Goal: Task Accomplishment & Management: Use online tool/utility

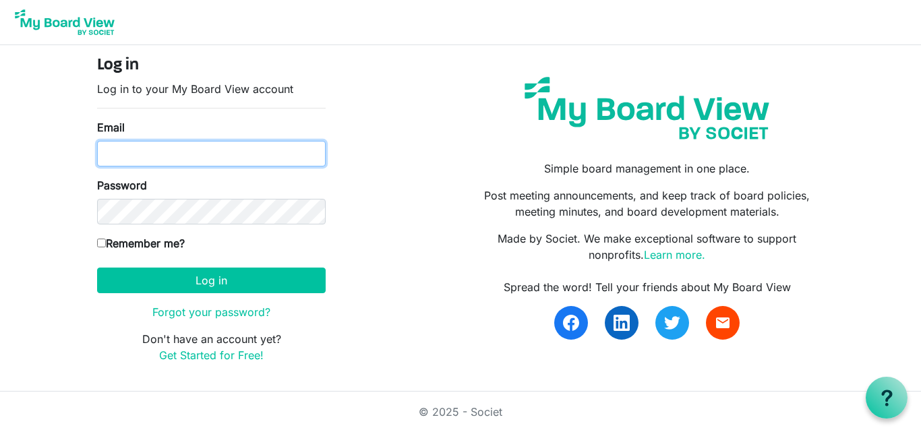
click at [135, 158] on input "Email" at bounding box center [211, 154] width 229 height 26
click at [157, 154] on input "Email" at bounding box center [211, 154] width 229 height 26
click at [135, 161] on input "Email" at bounding box center [211, 154] width 229 height 26
type input "theresabhavanvembuva@gmail.com"
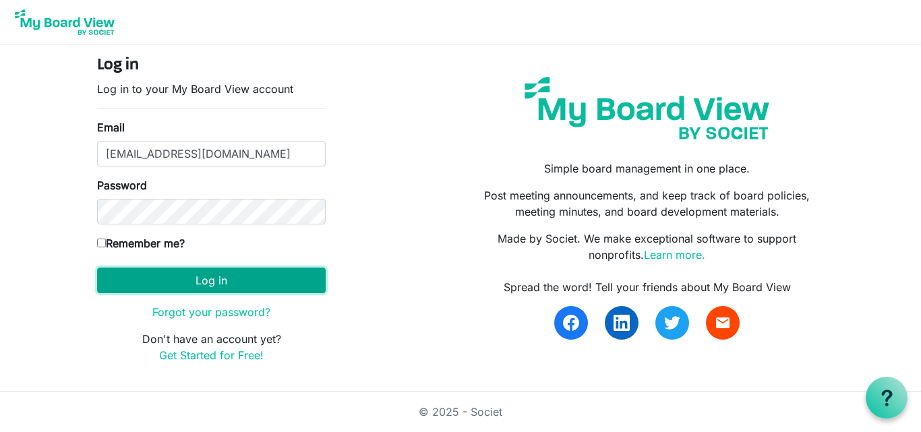
click at [199, 268] on button "Log in" at bounding box center [211, 281] width 229 height 26
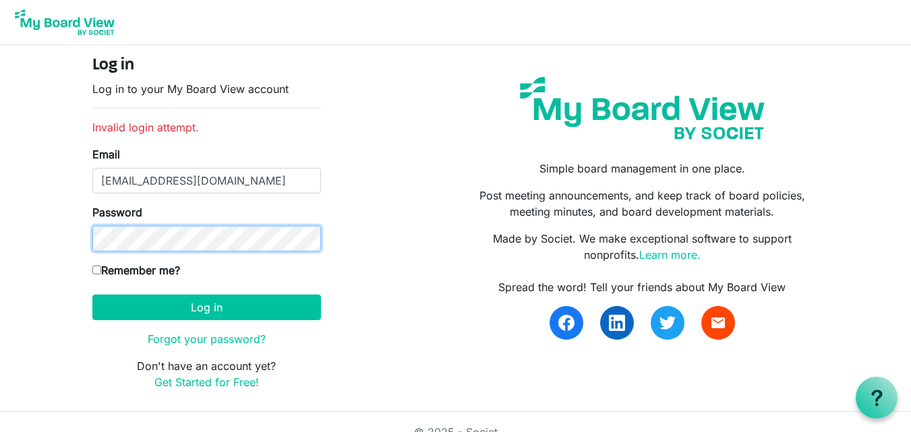
click at [92, 295] on button "Log in" at bounding box center [206, 308] width 229 height 26
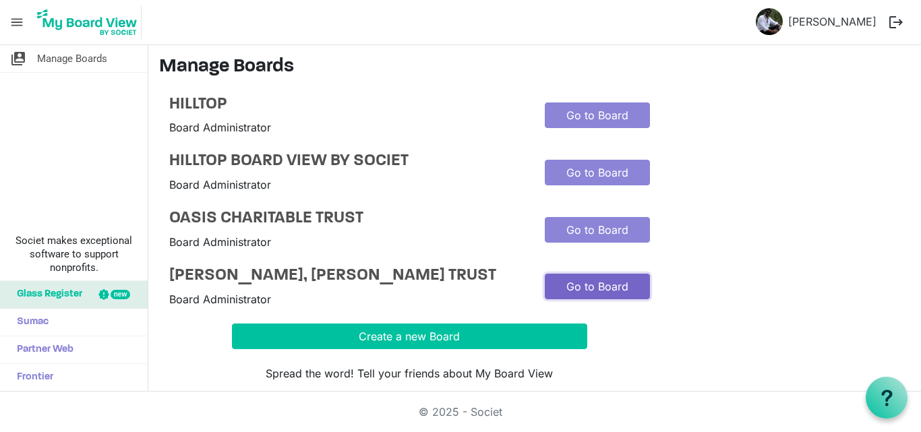
click at [594, 289] on link "Go to Board" at bounding box center [597, 287] width 105 height 26
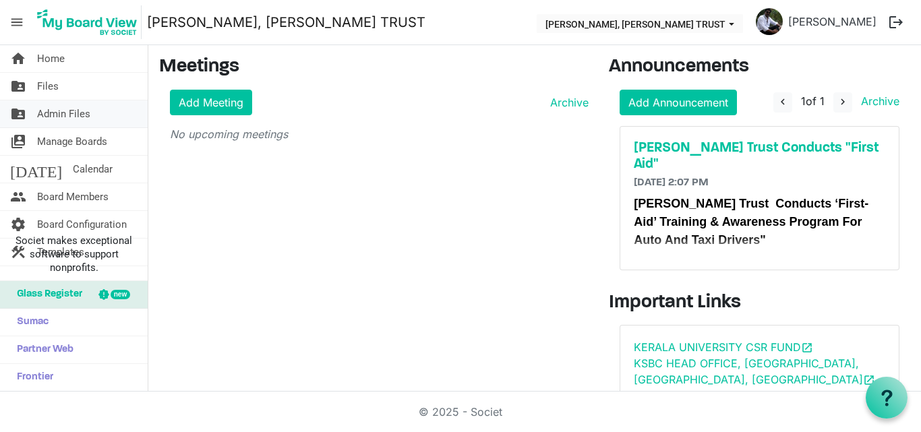
click at [68, 121] on span "Admin Files" at bounding box center [63, 113] width 53 height 27
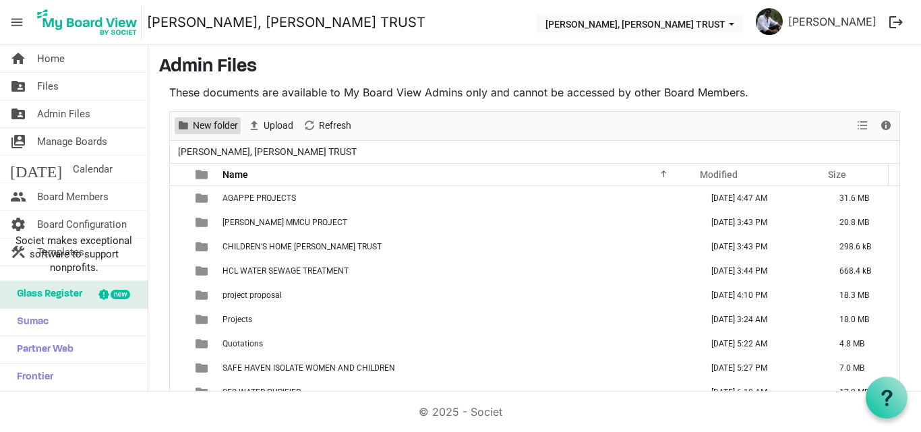
click at [208, 119] on span "New folder" at bounding box center [216, 125] width 48 height 17
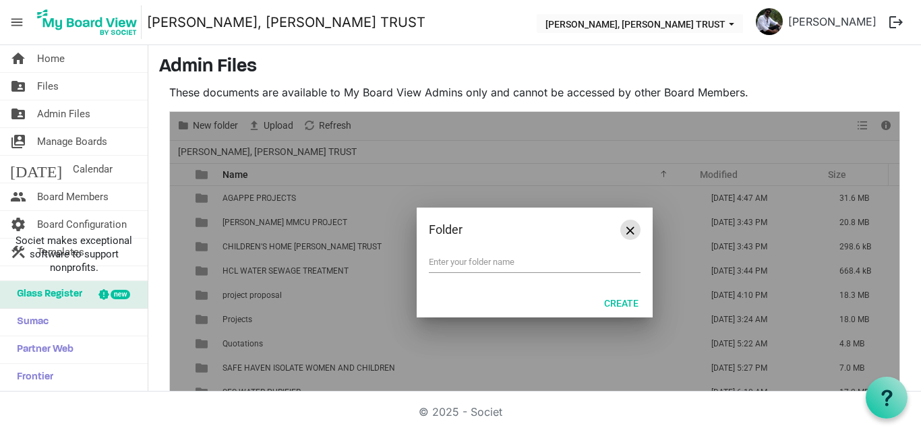
click at [627, 233] on span "Close" at bounding box center [631, 231] width 8 height 8
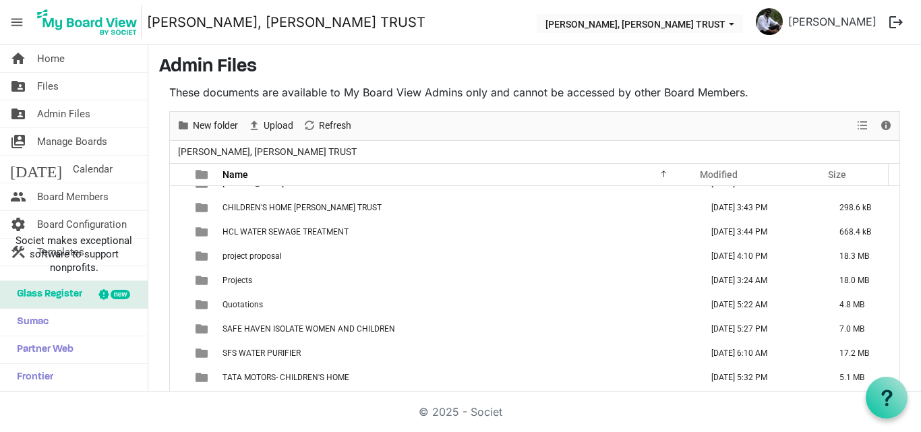
scroll to position [34, 0]
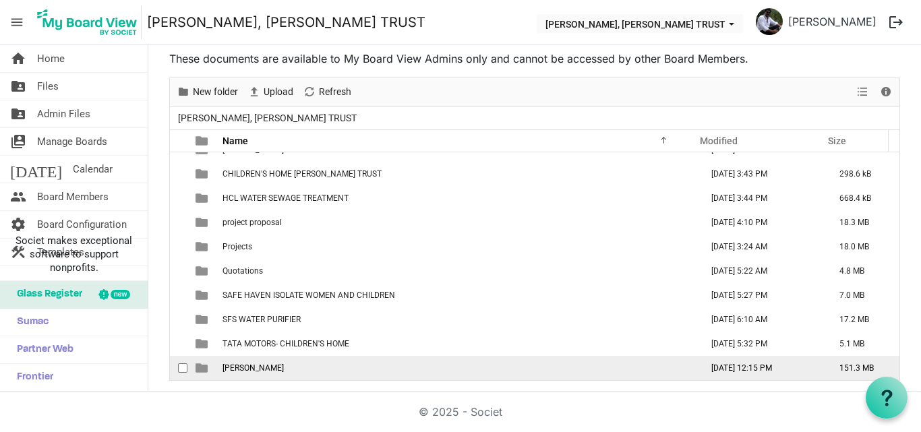
click at [266, 366] on span "[PERSON_NAME]" at bounding box center [253, 367] width 61 height 9
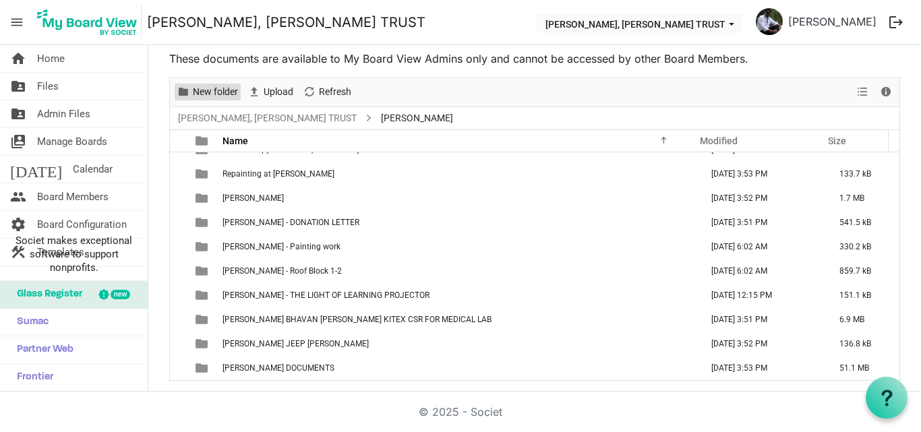
click at [207, 88] on span "New folder" at bounding box center [216, 92] width 48 height 17
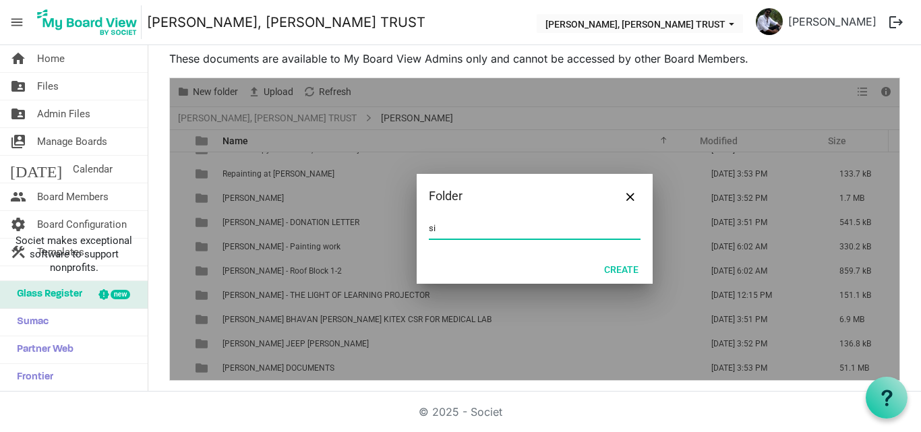
type input "s"
type input "[PERSON_NAME] FOUNDATION - THERESABHAVAN"
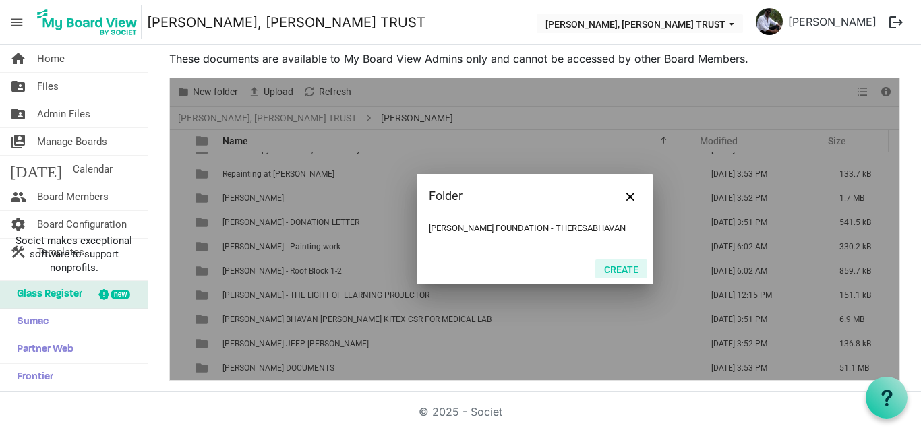
click at [612, 266] on button "Create" at bounding box center [621, 269] width 52 height 19
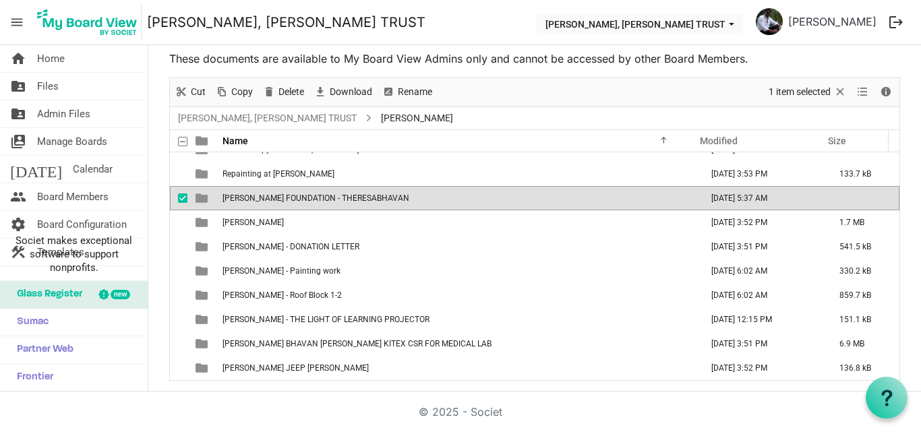
click at [361, 200] on span "[PERSON_NAME] FOUNDATION - THERESABHAVAN" at bounding box center [316, 198] width 187 height 9
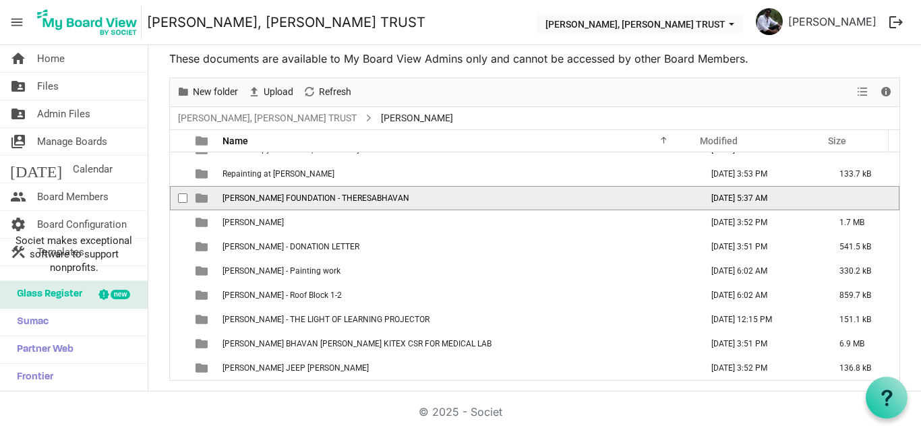
click at [361, 200] on span "[PERSON_NAME] FOUNDATION - THERESABHAVAN" at bounding box center [316, 198] width 187 height 9
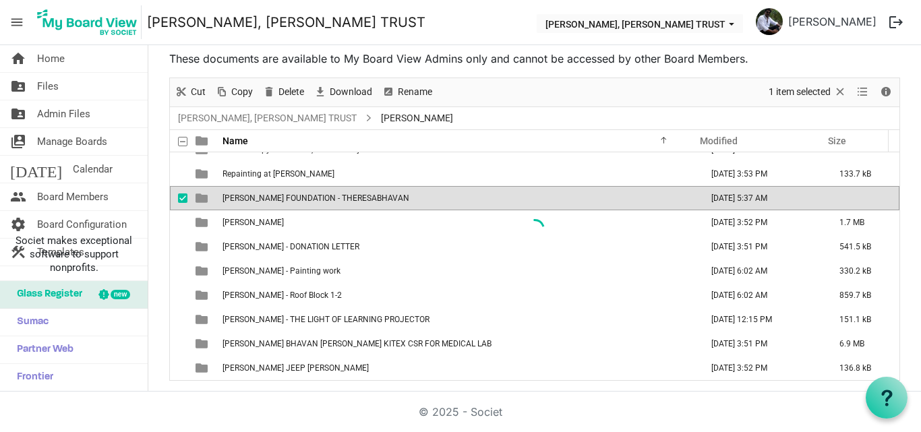
scroll to position [0, 0]
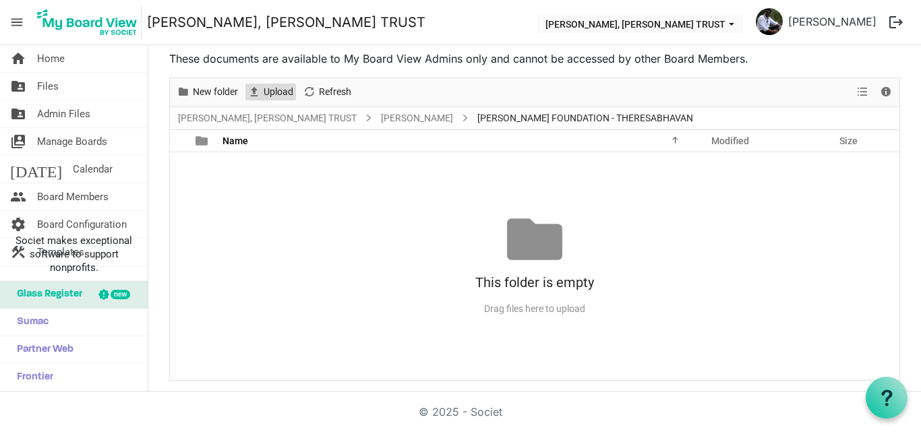
click at [268, 95] on span "Upload" at bounding box center [278, 92] width 32 height 17
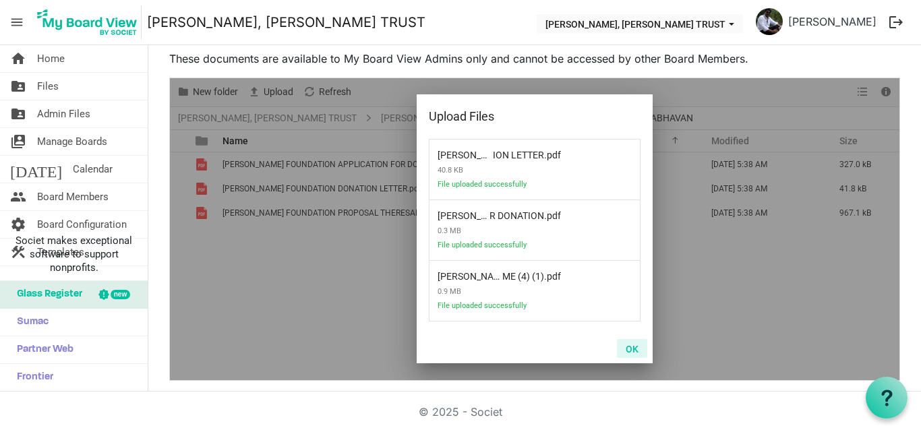
click at [629, 346] on button "OK" at bounding box center [632, 348] width 30 height 19
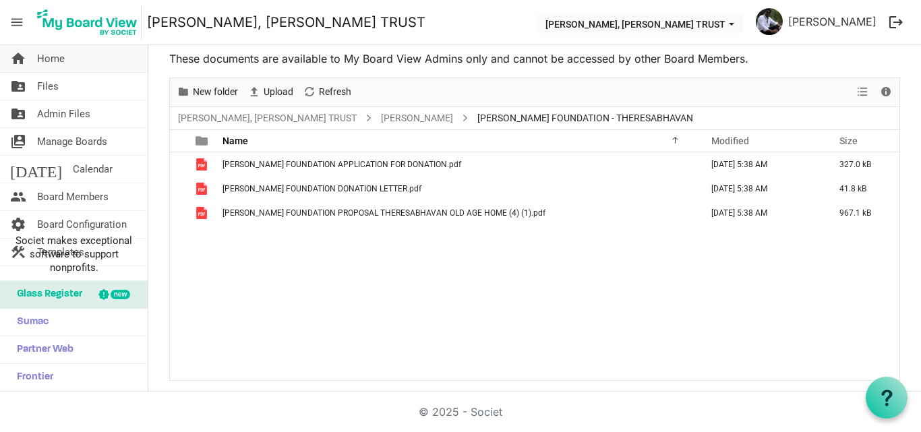
click at [49, 66] on span "Home" at bounding box center [51, 58] width 28 height 27
